Goal: Task Accomplishment & Management: Use online tool/utility

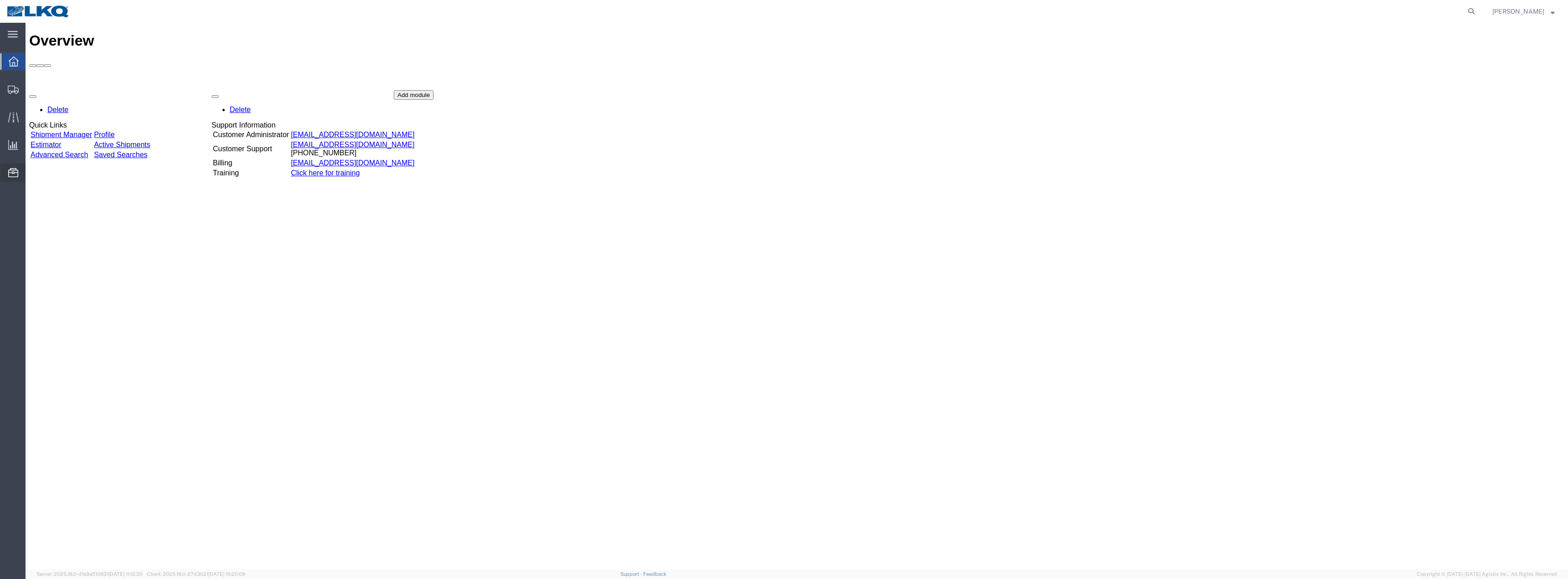
click at [0, 0] on span "Location Appointment" at bounding box center [0, 0] width 0 height 0
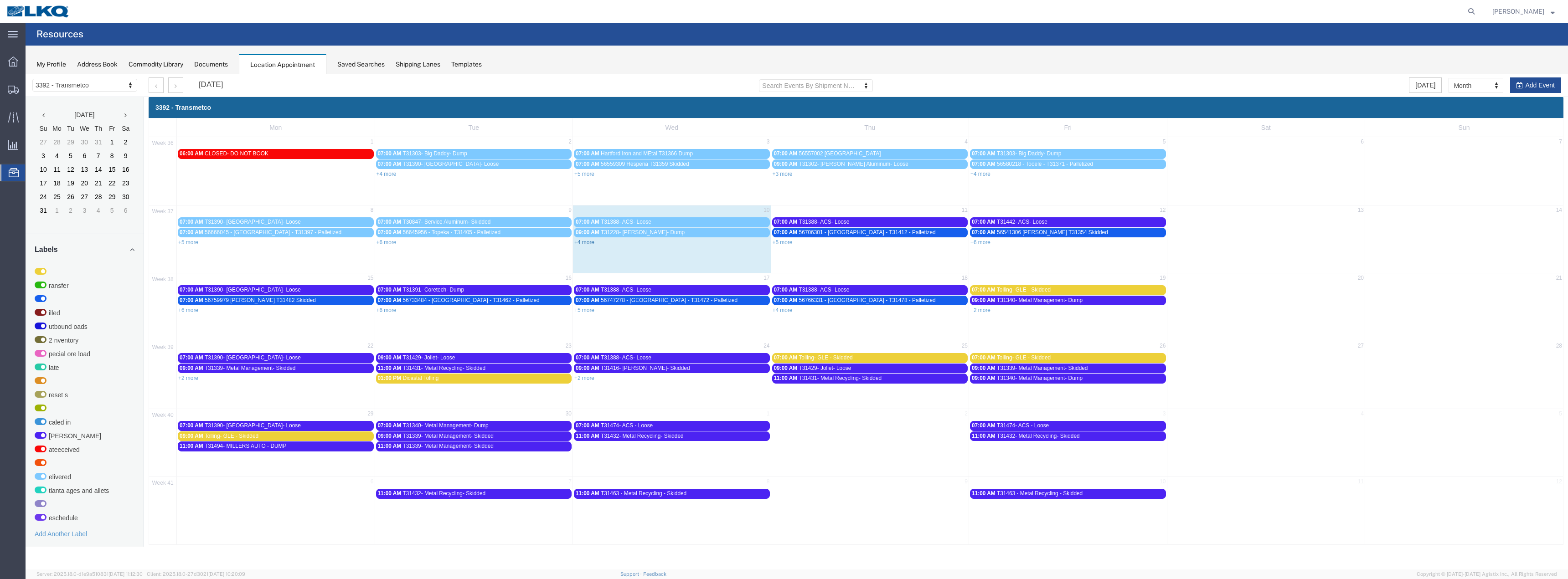
click at [585, 244] on link "+4 more" at bounding box center [585, 243] width 20 height 7
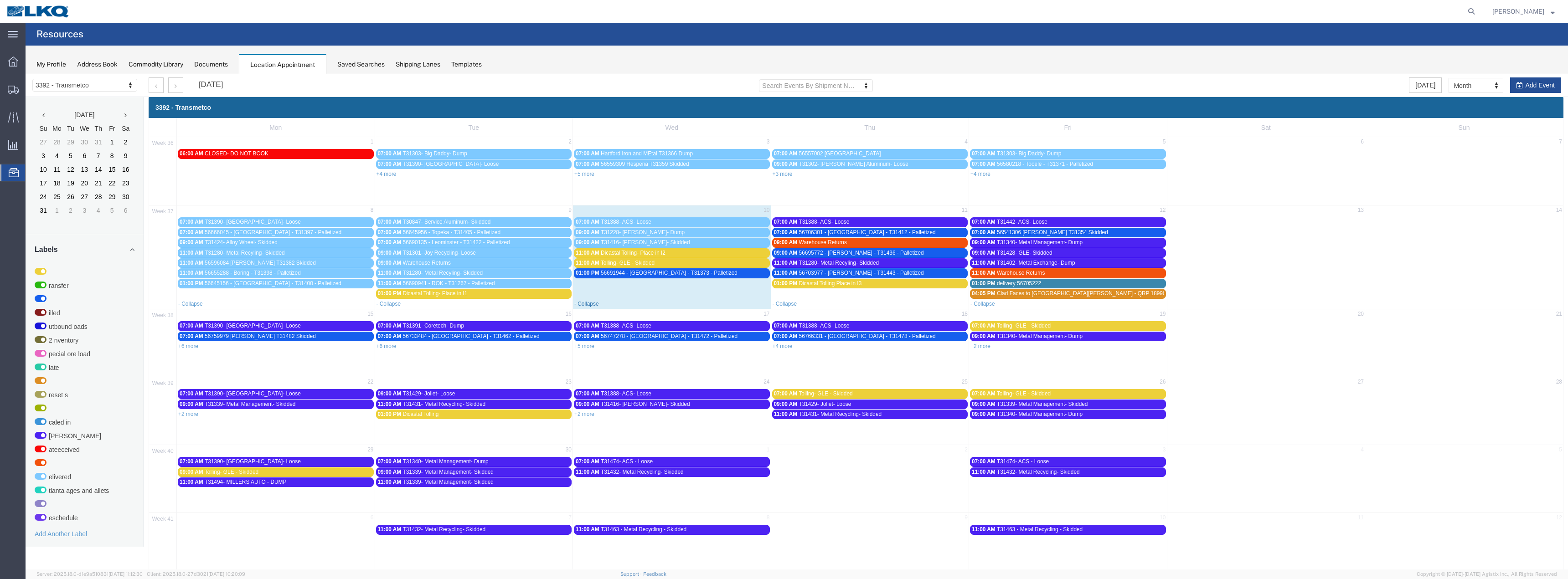
click at [588, 306] on link "- Collapse" at bounding box center [586, 304] width 24 height 7
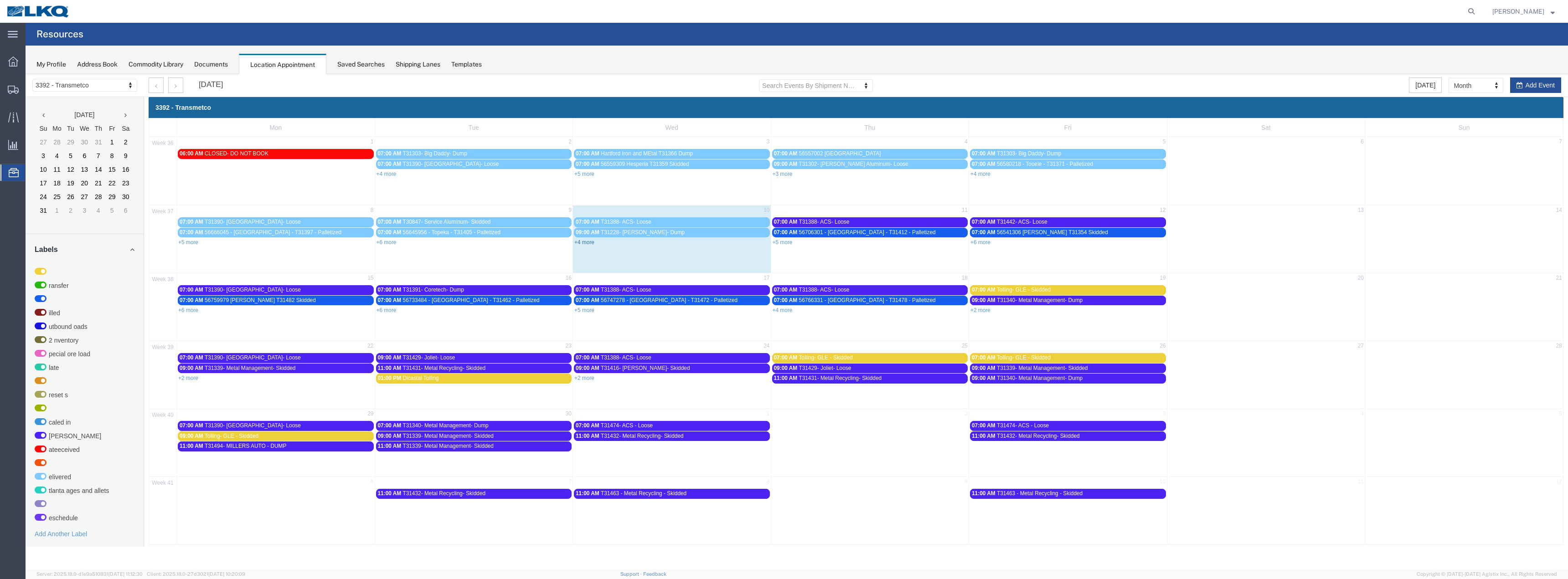
click at [587, 244] on link "+4 more" at bounding box center [585, 243] width 20 height 7
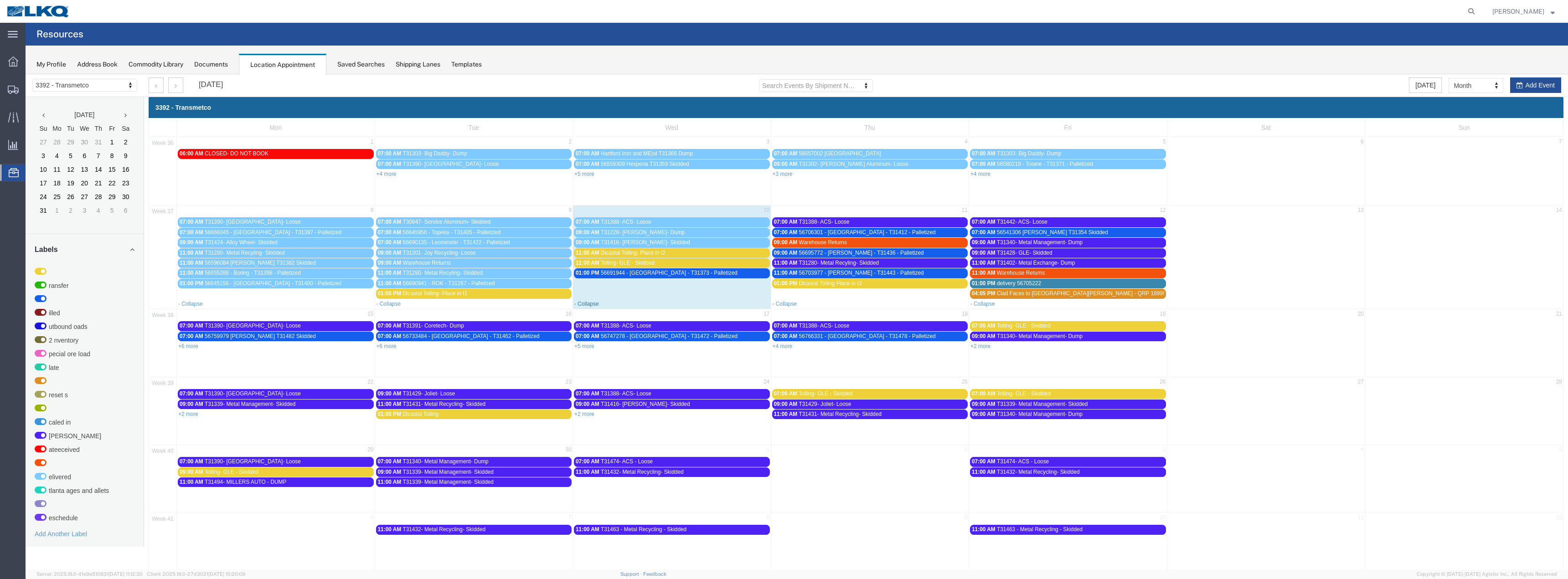
click at [582, 306] on link "- Collapse" at bounding box center [586, 304] width 24 height 7
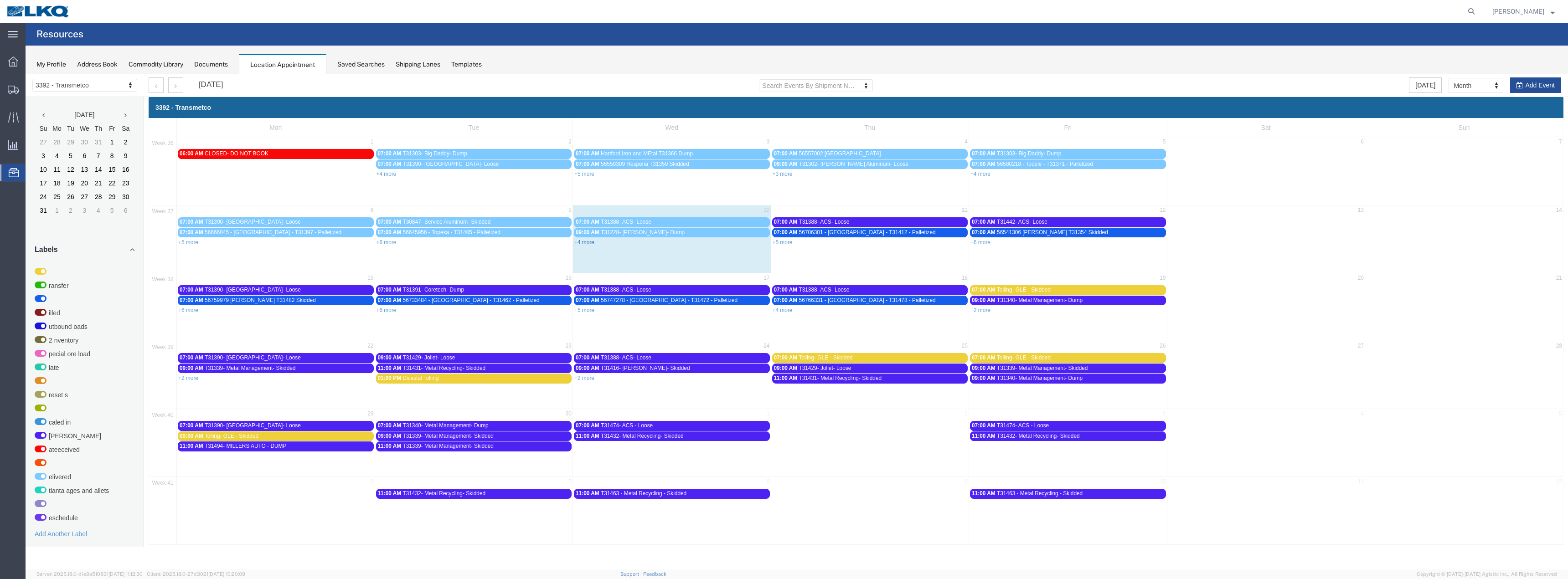
click at [588, 244] on link "+4 more" at bounding box center [585, 243] width 20 height 7
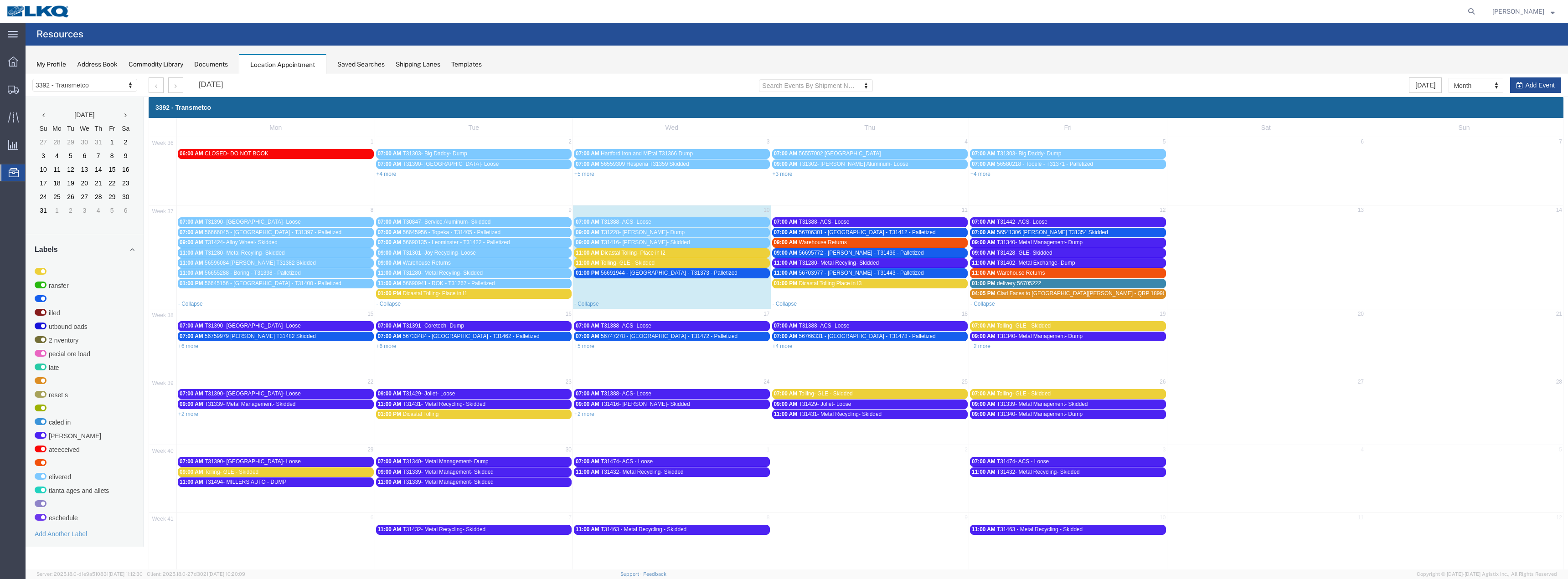
click at [593, 298] on div "- Collapse" at bounding box center [671, 303] width 198 height 9
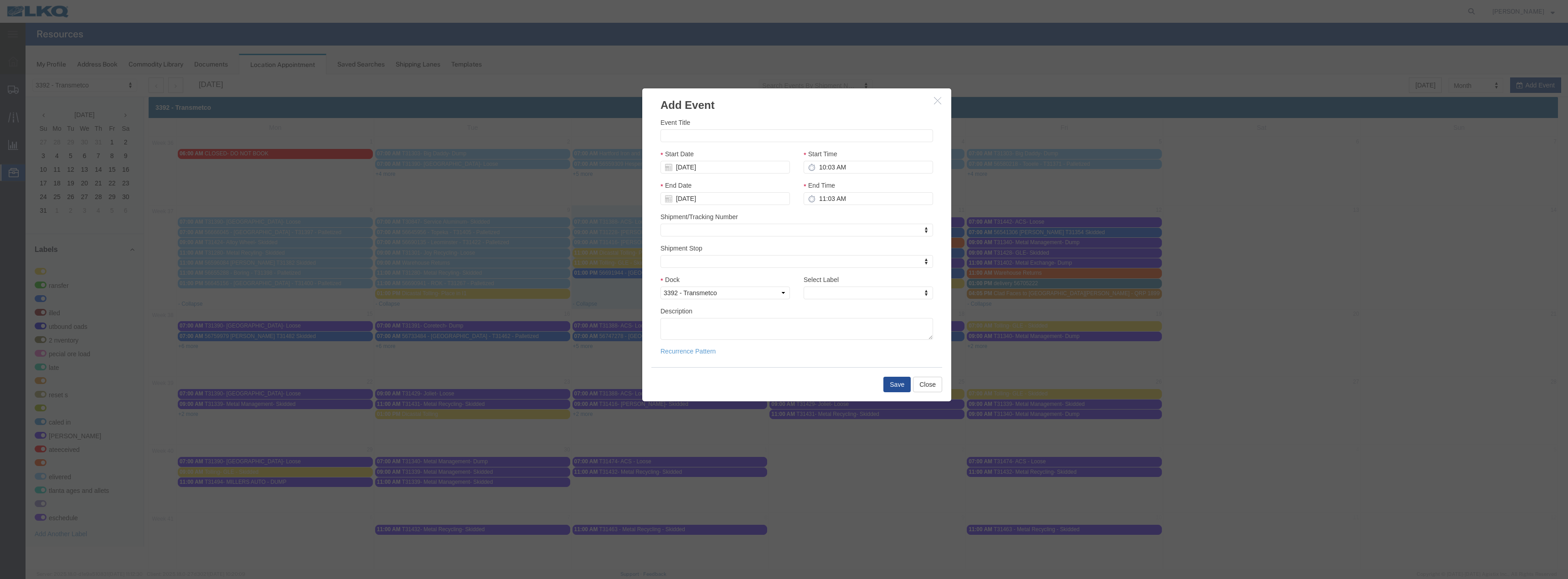
drag, startPoint x: 938, startPoint y: 104, endPoint x: 894, endPoint y: 139, distance: 56.2
click at [939, 104] on button "button" at bounding box center [939, 101] width 12 height 12
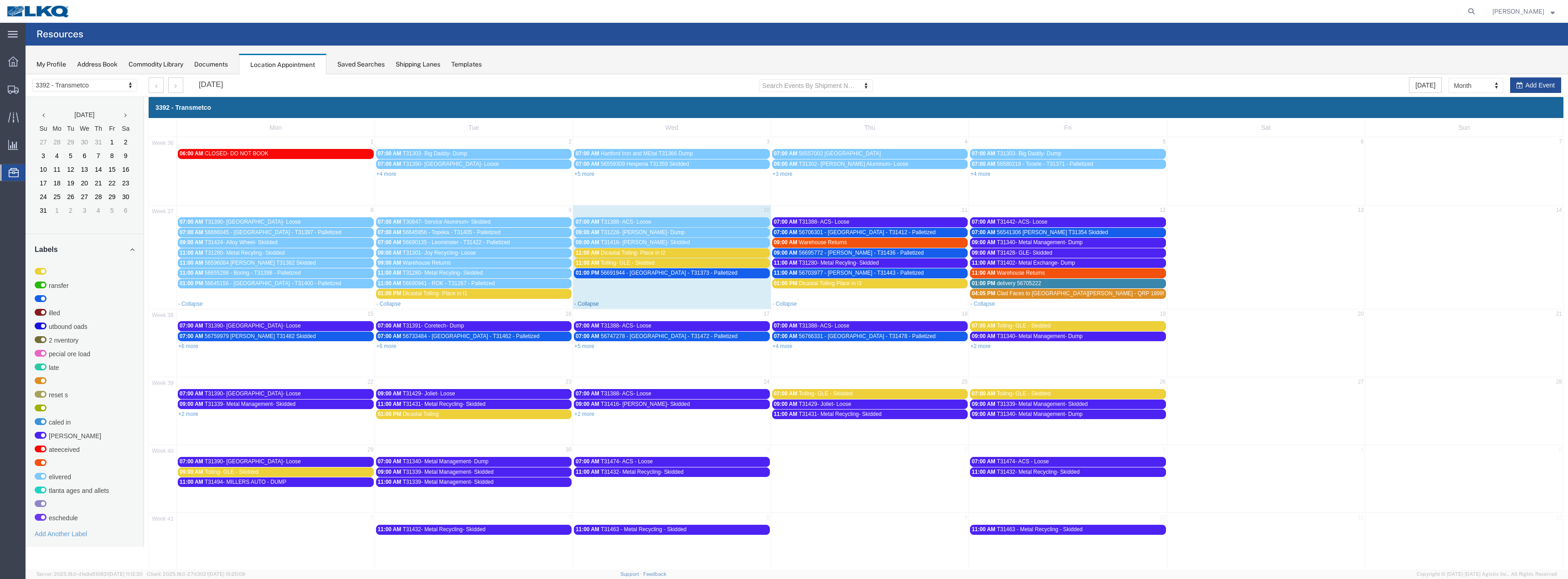
click at [580, 303] on link "- Collapse" at bounding box center [586, 304] width 24 height 7
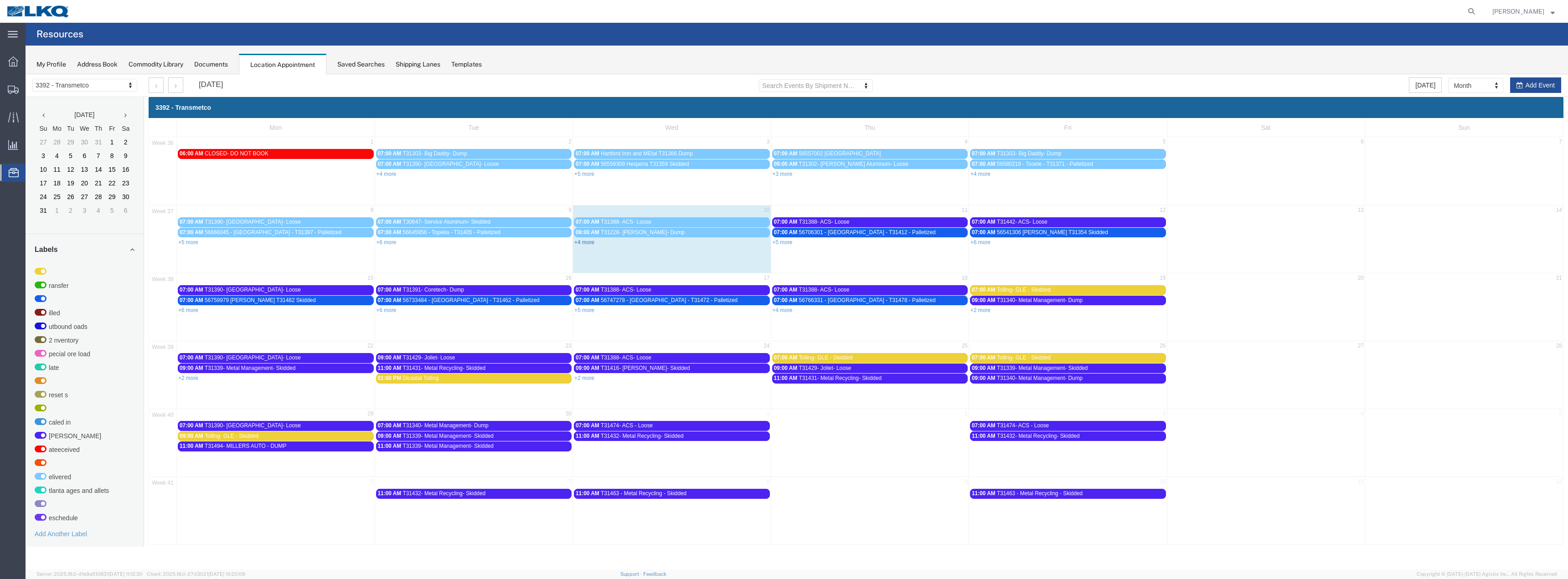
click at [585, 244] on link "+4 more" at bounding box center [585, 243] width 20 height 7
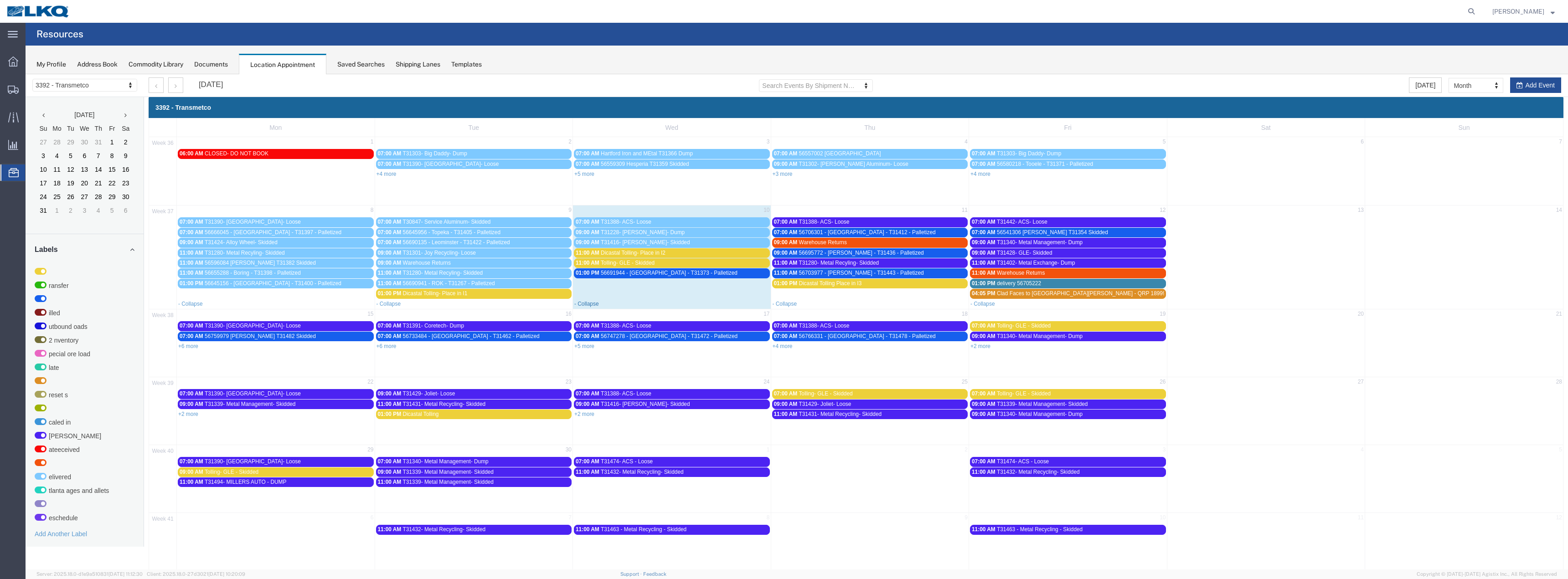
click at [584, 303] on link "- Collapse" at bounding box center [586, 304] width 24 height 7
